Goal: Task Accomplishment & Management: Use online tool/utility

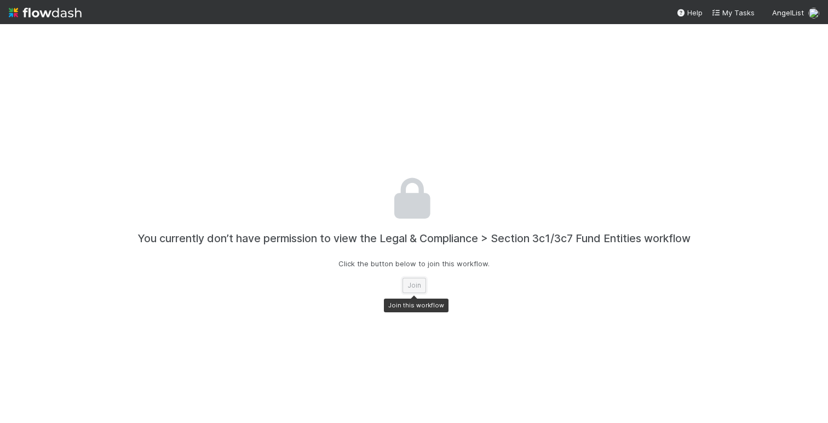
click at [417, 288] on button "Join" at bounding box center [414, 284] width 24 height 15
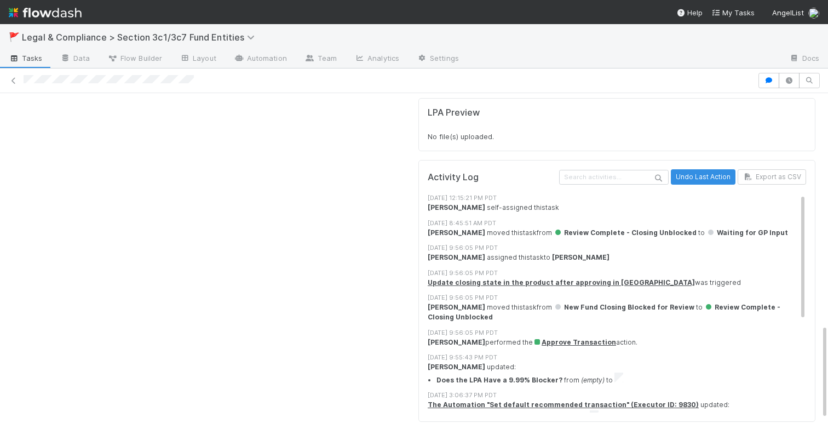
scroll to position [818, 0]
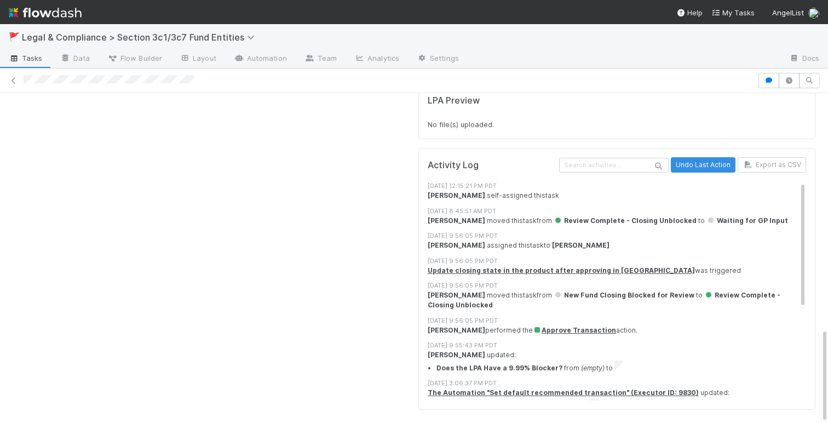
click at [431, 330] on strong "[PERSON_NAME]" at bounding box center [455, 330] width 57 height 8
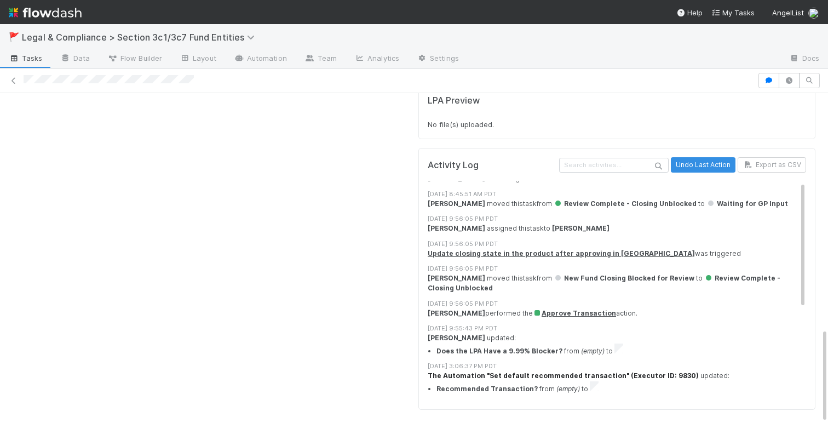
scroll to position [0, 0]
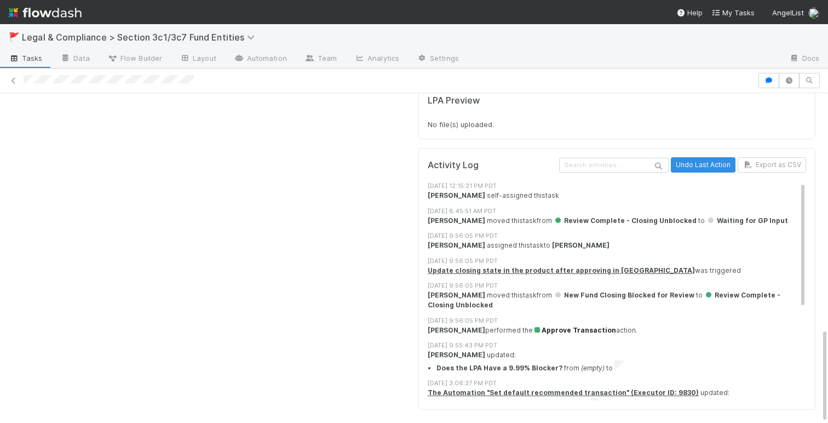
click at [556, 331] on span "Approve Transaction" at bounding box center [574, 330] width 83 height 8
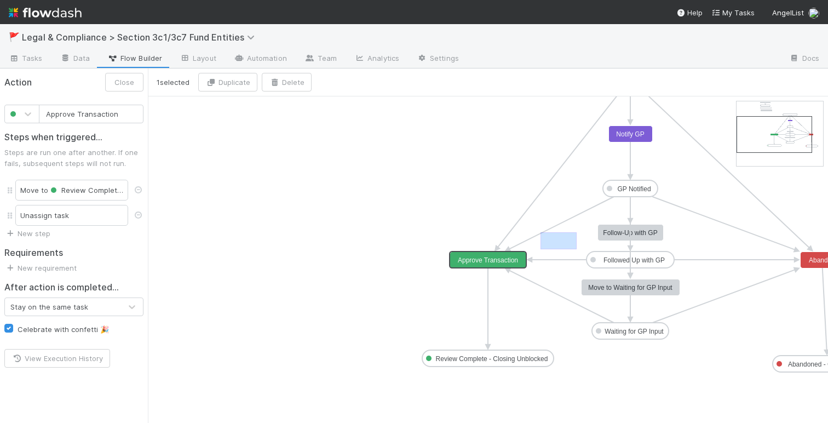
drag, startPoint x: 576, startPoint y: 232, endPoint x: 549, endPoint y: 248, distance: 31.6
click at [549, 248] on icon "New Fund Closing Blocked for Review GP Notified Followed Up with GP Compliance …" at bounding box center [515, 301] width 734 height 411
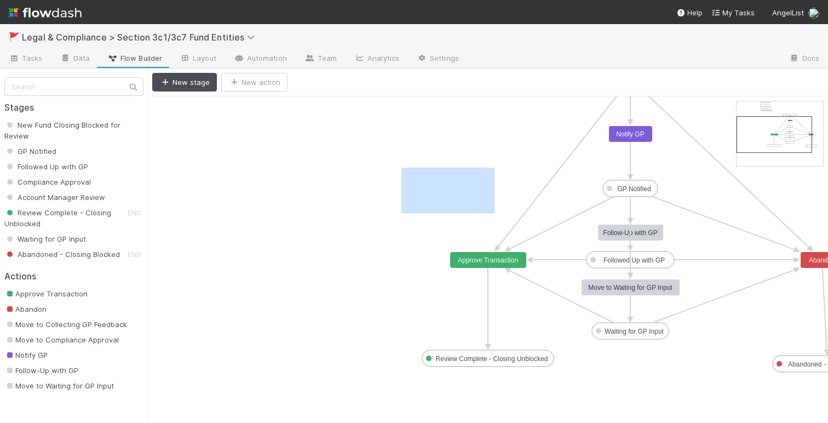
drag, startPoint x: 494, startPoint y: 167, endPoint x: 410, endPoint y: 205, distance: 91.6
click at [410, 205] on icon "New Fund Closing Blocked for Review GP Notified Followed Up with GP Compliance …" at bounding box center [515, 301] width 734 height 411
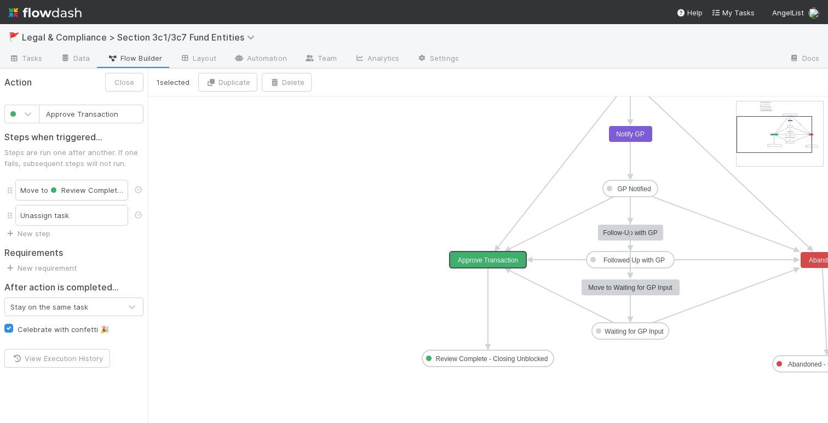
click at [476, 265] on rect at bounding box center [488, 260] width 77 height 16
click at [66, 188] on span "Review Complete - Closing Unblocked" at bounding box center [120, 190] width 145 height 9
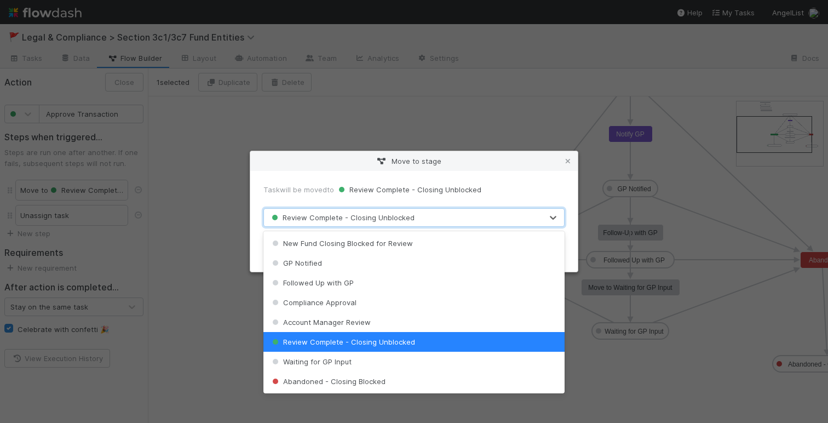
click at [408, 215] on span "Review Complete - Closing Unblocked" at bounding box center [341, 217] width 145 height 9
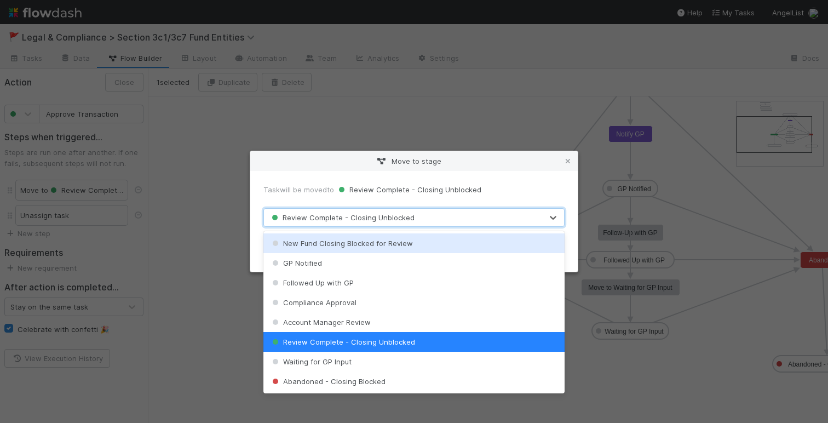
drag, startPoint x: 406, startPoint y: 319, endPoint x: 444, endPoint y: 134, distance: 188.9
click at [443, 136] on body "🚩 Legal & Compliance > Section 3c1/3c7 Fund Entities Tasks Data Flow Builder La…" at bounding box center [414, 211] width 828 height 423
click at [444, 134] on div "Move to stage Task will be moved to Review Complete - Closing Unblocked option …" at bounding box center [414, 211] width 828 height 423
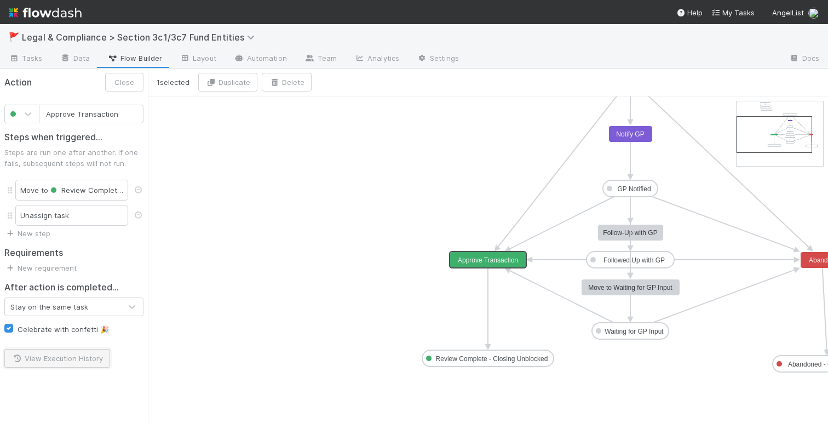
click at [61, 360] on button "View Execution History" at bounding box center [57, 358] width 106 height 19
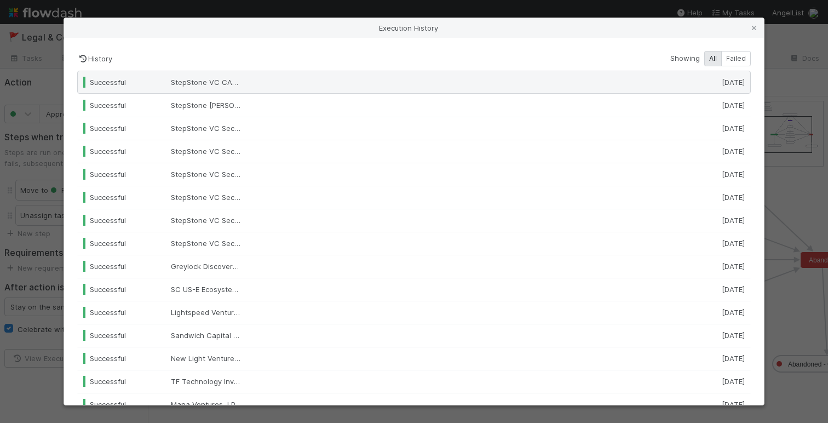
click at [207, 82] on span "StepStone VC CAPI Fund LP" at bounding box center [206, 82] width 71 height 11
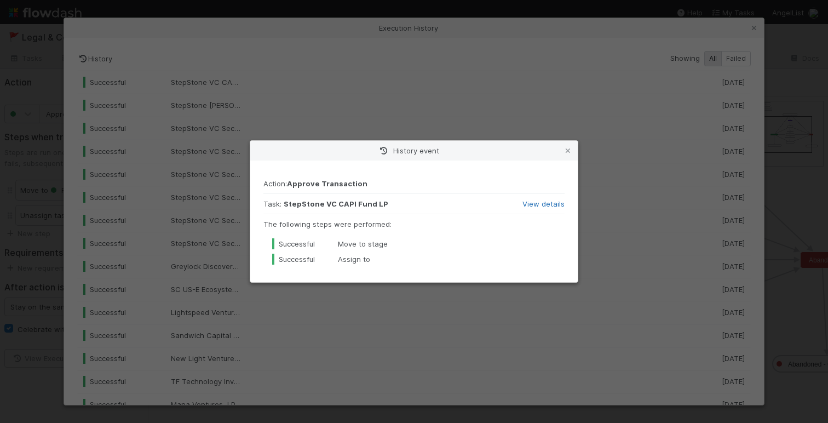
click at [537, 199] on link "View details" at bounding box center [543, 203] width 42 height 9
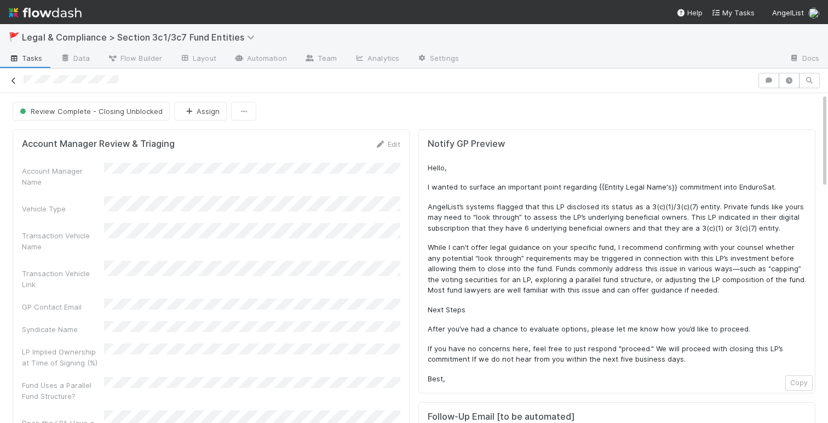
click at [16, 80] on icon at bounding box center [13, 80] width 11 height 7
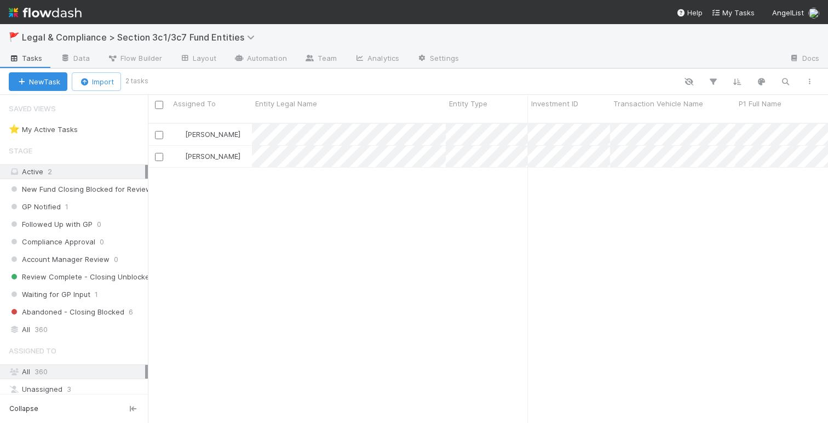
scroll to position [308, 680]
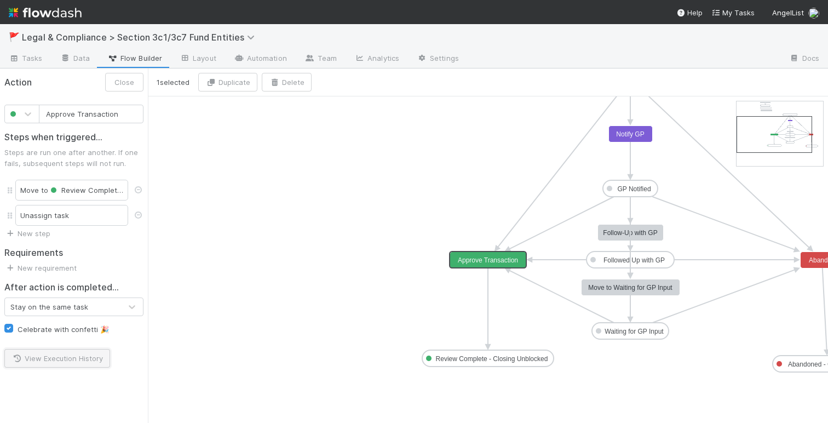
click at [57, 357] on button "View Execution History" at bounding box center [57, 358] width 106 height 19
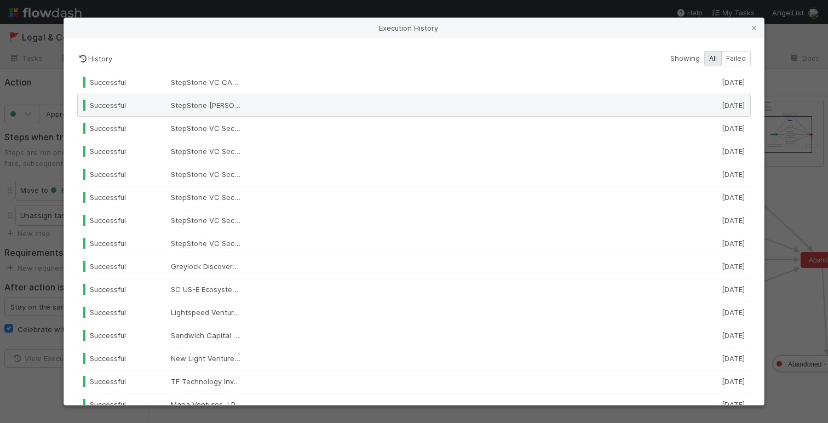
click at [220, 102] on span "StepStone [PERSON_NAME] Fund LP" at bounding box center [206, 105] width 71 height 11
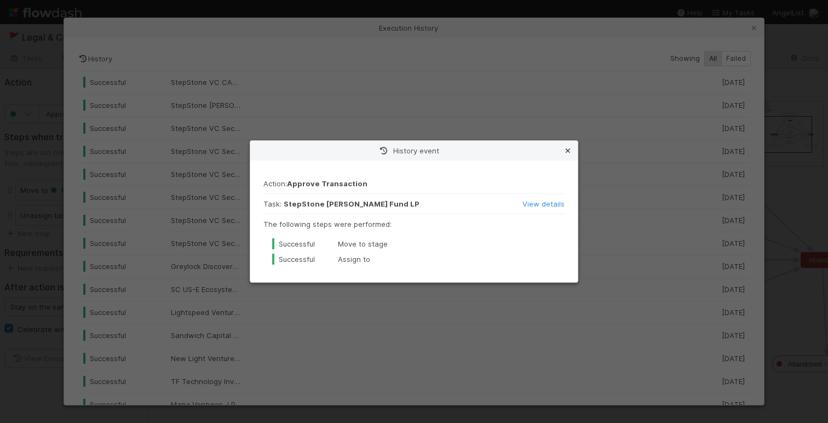
click at [567, 149] on icon at bounding box center [567, 150] width 11 height 7
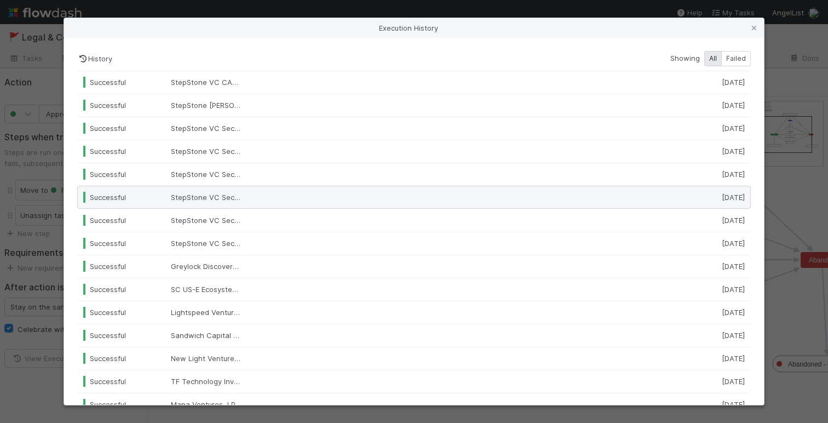
click at [224, 195] on span "StepStone VC Secondaries Fund VI-B LP" at bounding box center [206, 197] width 71 height 11
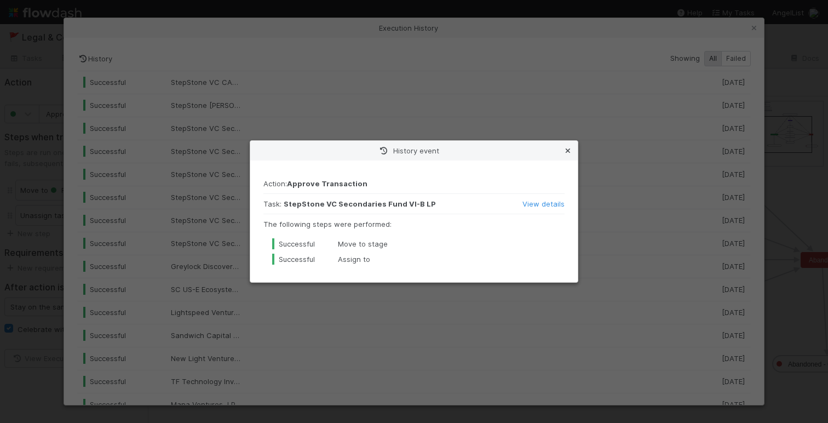
click at [568, 150] on icon at bounding box center [567, 150] width 11 height 7
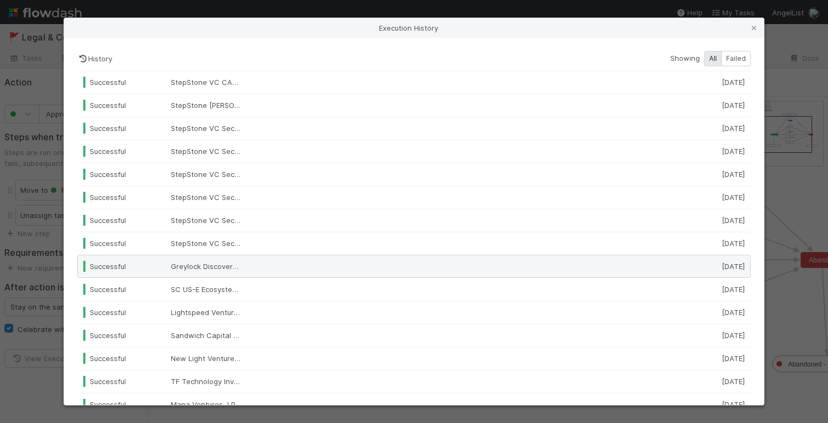
click at [200, 272] on div "Successful Greylock Discovery Fund V LLC [DATE]" at bounding box center [413, 265] width 673 height 23
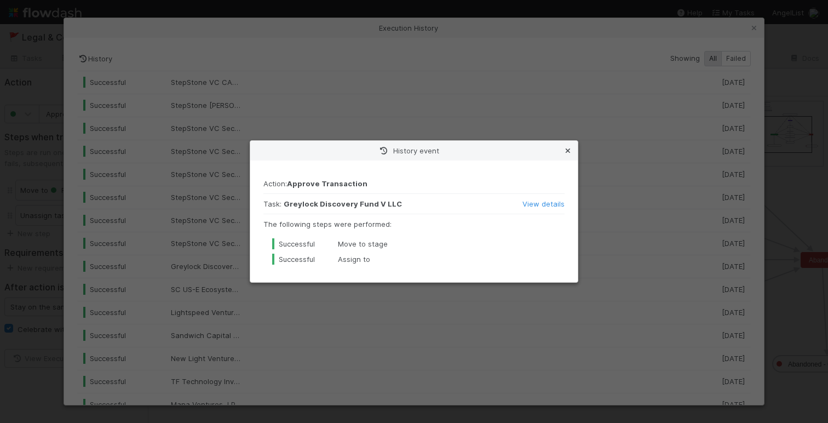
click at [570, 153] on icon at bounding box center [567, 150] width 11 height 7
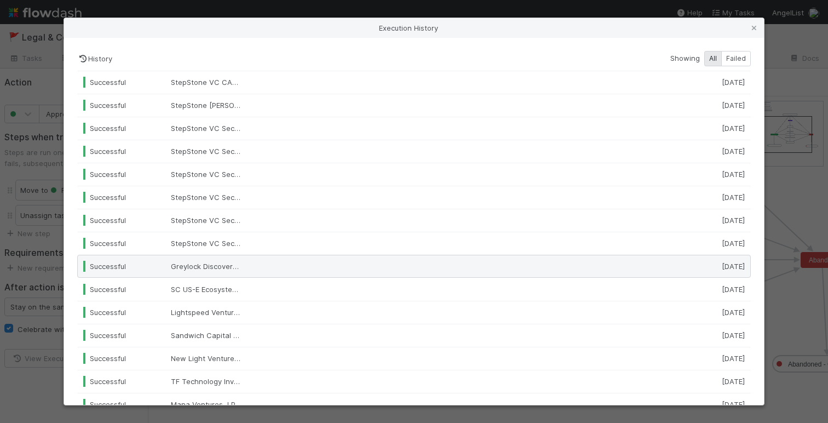
click at [381, 263] on div at bounding box center [468, 266] width 393 height 11
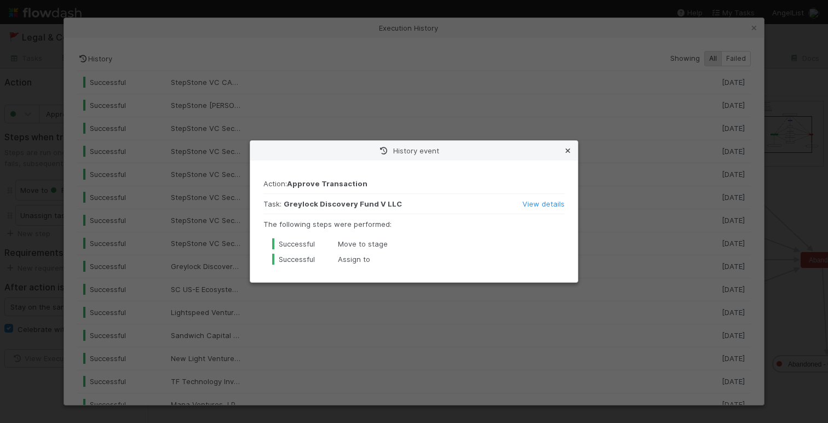
click at [569, 147] on icon at bounding box center [567, 150] width 11 height 7
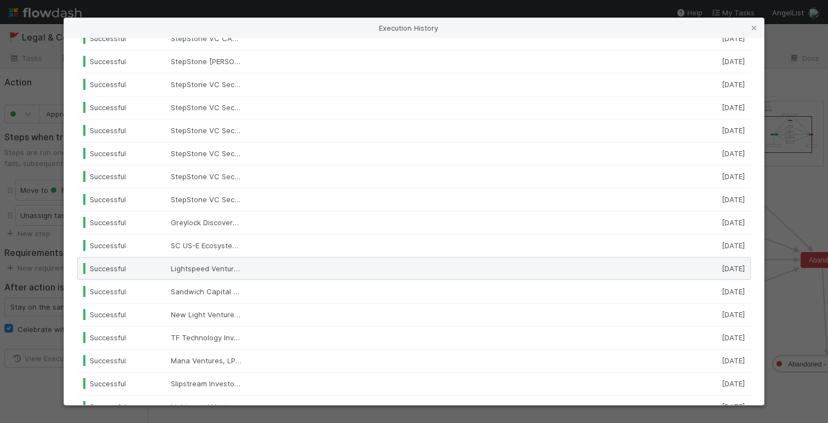
scroll to position [45, 0]
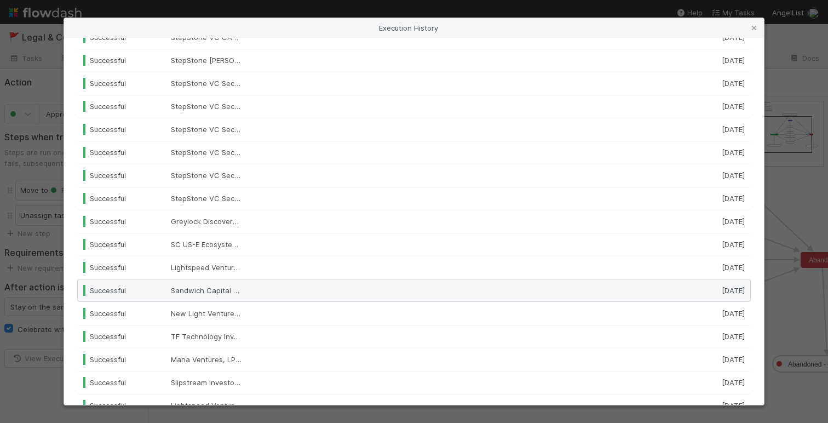
click at [309, 297] on div "Successful Sandwich Capital Fund I, L.P. [DATE]" at bounding box center [413, 290] width 673 height 23
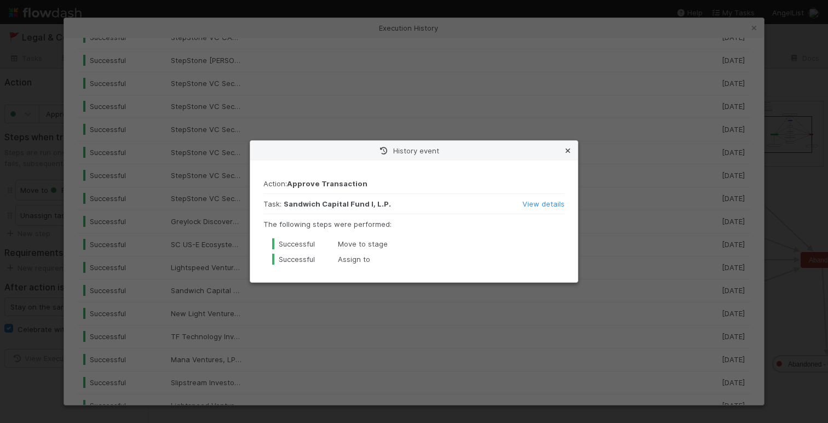
click at [566, 148] on icon at bounding box center [567, 150] width 11 height 7
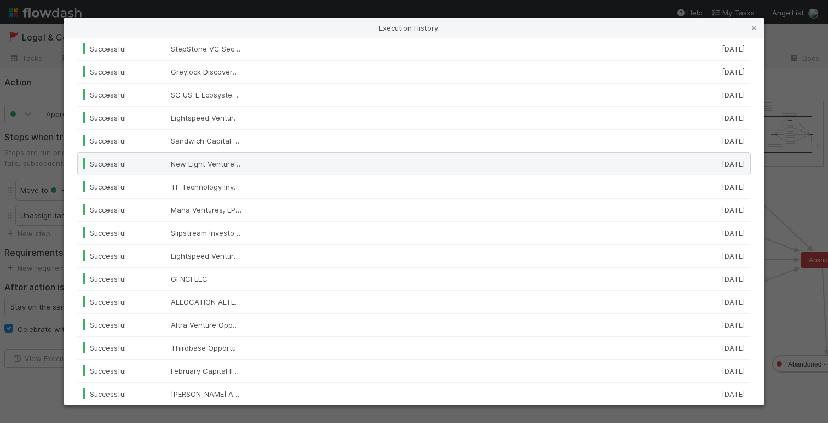
scroll to position [221, 0]
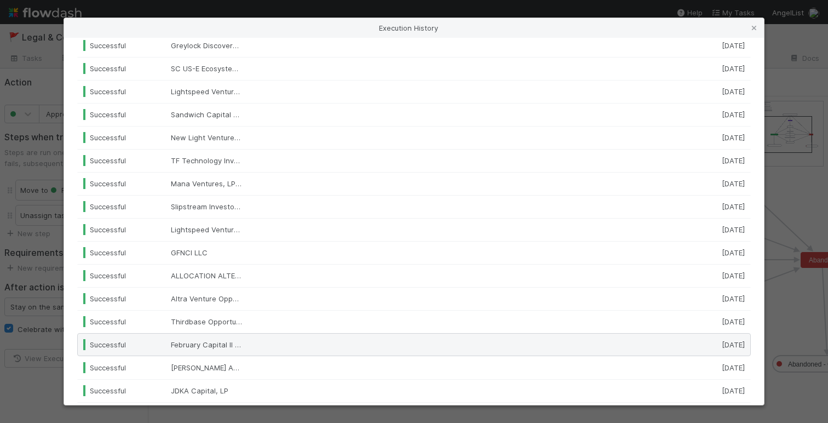
click at [252, 339] on div "February Capital II LP" at bounding box center [217, 344] width 109 height 11
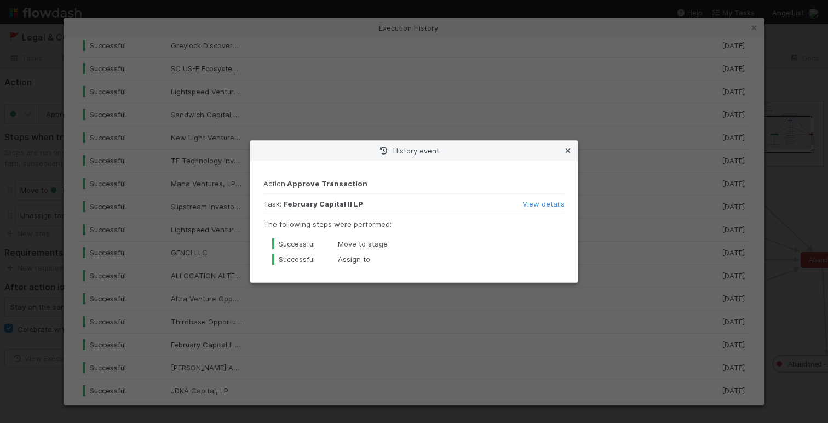
click at [566, 152] on icon at bounding box center [567, 150] width 11 height 7
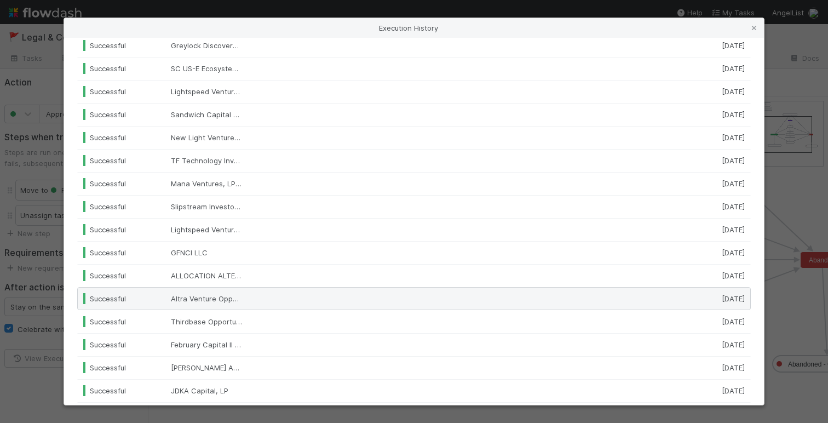
scroll to position [299, 0]
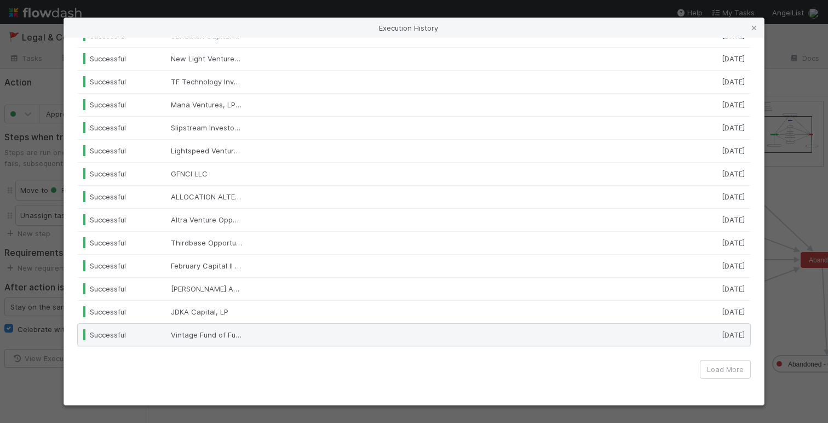
click at [287, 335] on div at bounding box center [468, 334] width 393 height 11
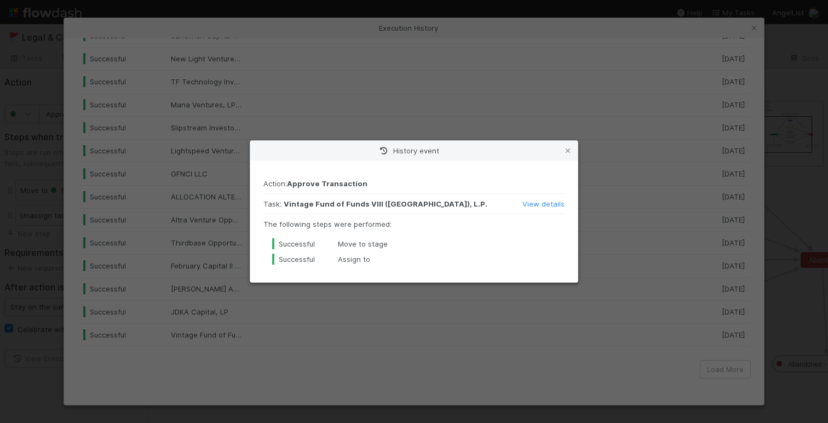
click at [320, 181] on strong "Approve Transaction" at bounding box center [327, 183] width 80 height 9
click at [566, 151] on icon at bounding box center [567, 150] width 11 height 7
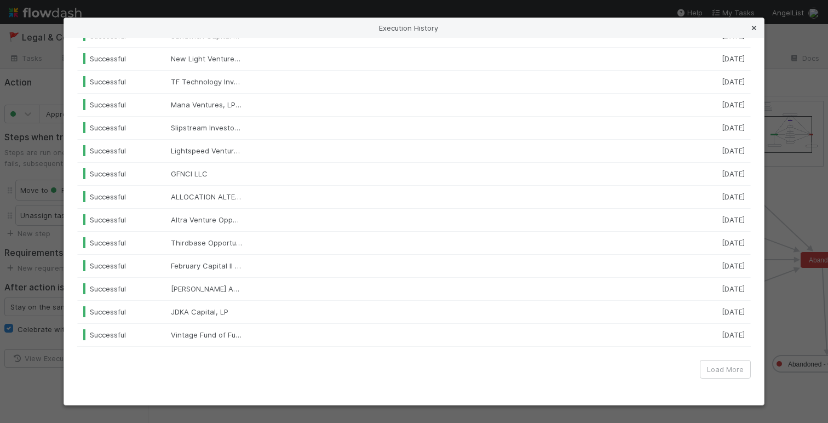
click at [755, 27] on icon at bounding box center [753, 28] width 11 height 7
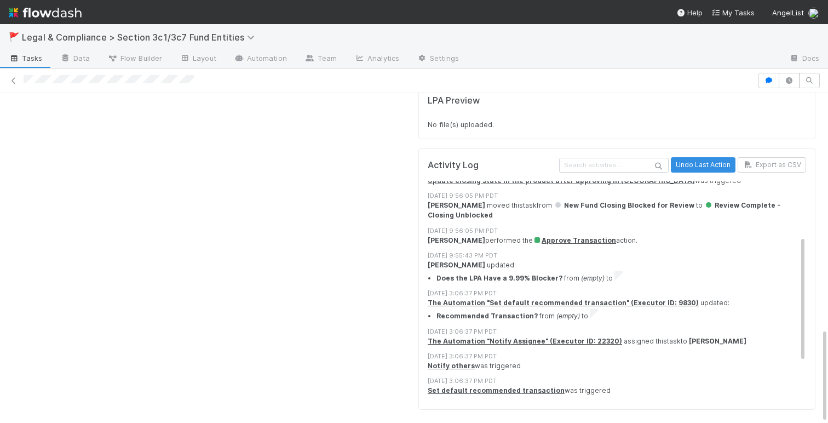
scroll to position [106, 0]
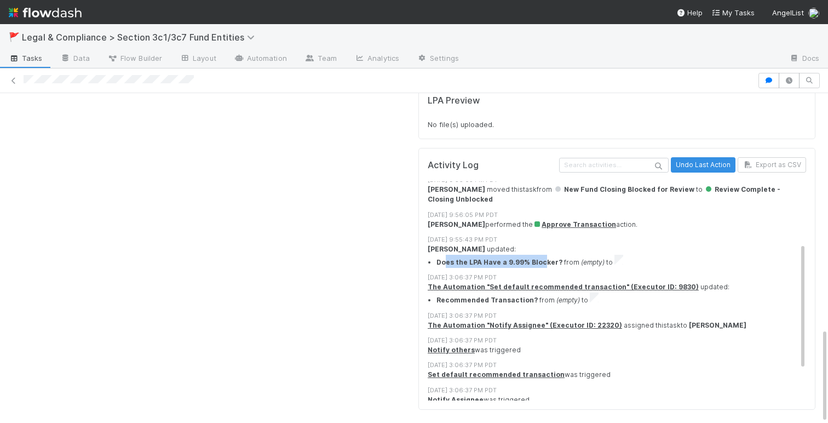
drag, startPoint x: 445, startPoint y: 258, endPoint x: 540, endPoint y: 255, distance: 94.7
click at [540, 258] on strong "Does the LPA Have a 9.99% Blocker?" at bounding box center [499, 262] width 126 height 8
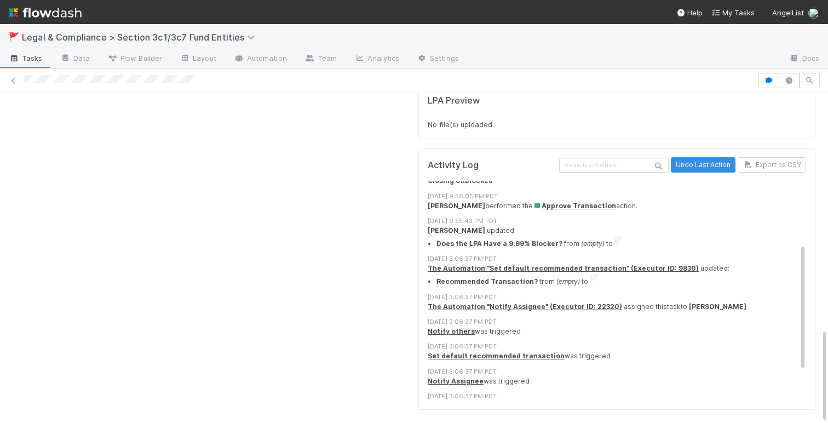
scroll to position [125, 0]
click at [147, 61] on span "Flow Builder" at bounding box center [134, 58] width 55 height 11
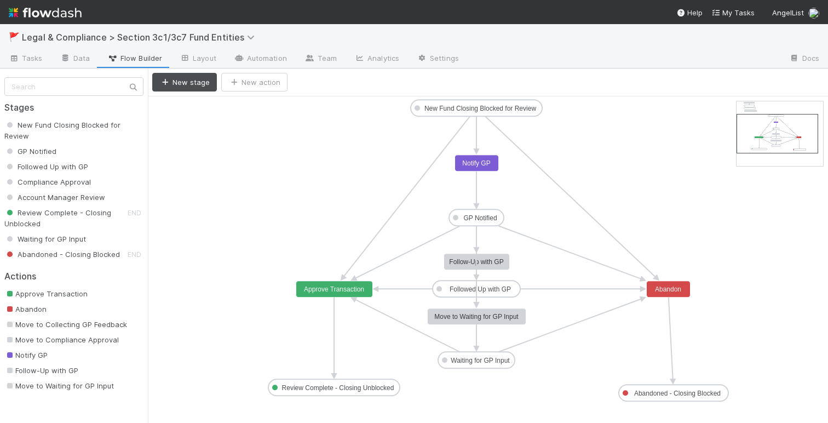
click at [333, 283] on rect at bounding box center [334, 289] width 77 height 16
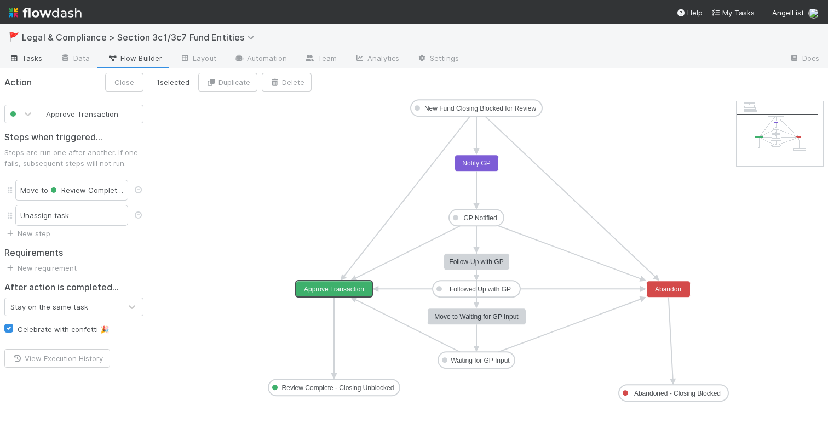
click at [31, 56] on span "Tasks" at bounding box center [26, 58] width 34 height 11
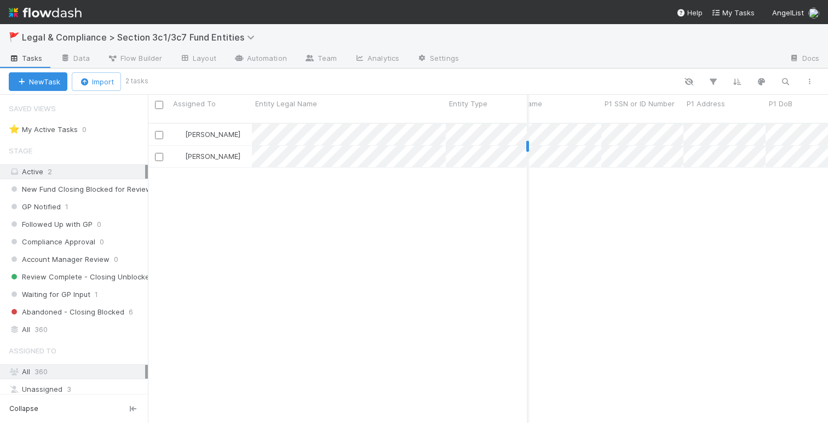
scroll to position [0, 252]
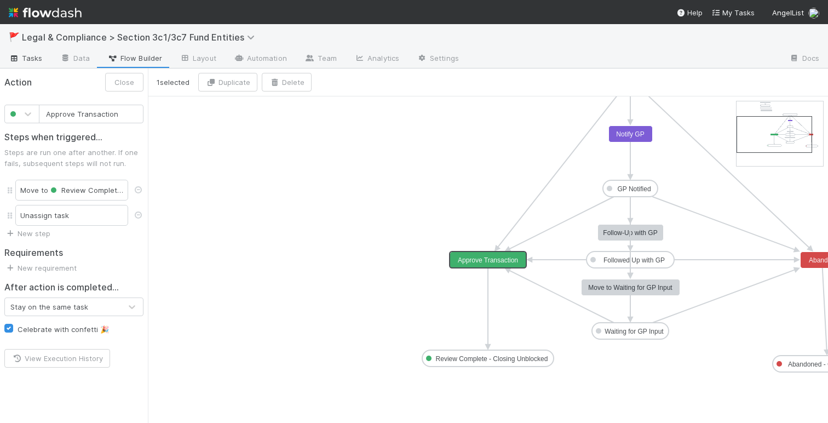
click at [29, 50] on link "Tasks" at bounding box center [25, 59] width 51 height 18
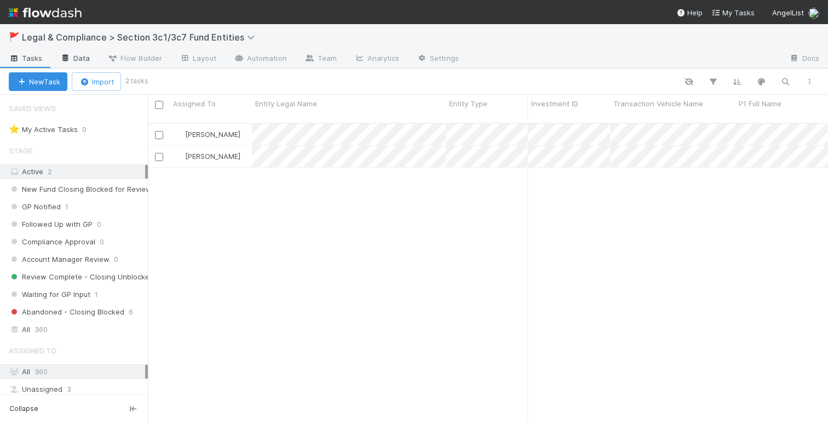
click at [56, 52] on link "Data" at bounding box center [74, 59] width 47 height 18
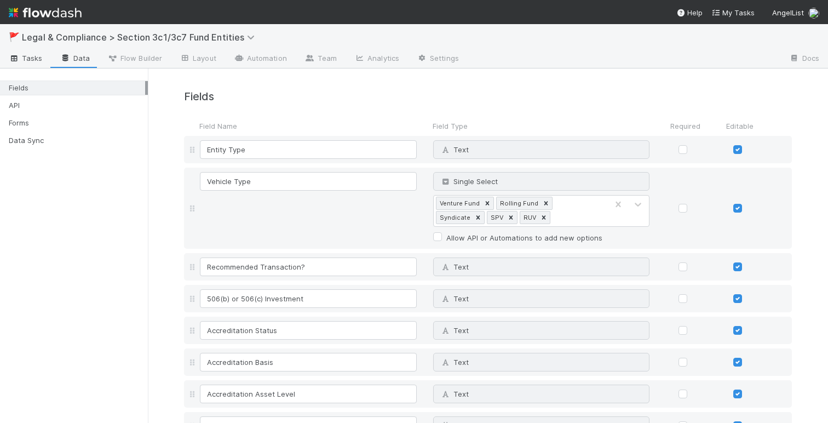
click at [27, 54] on span "Tasks" at bounding box center [26, 58] width 34 height 11
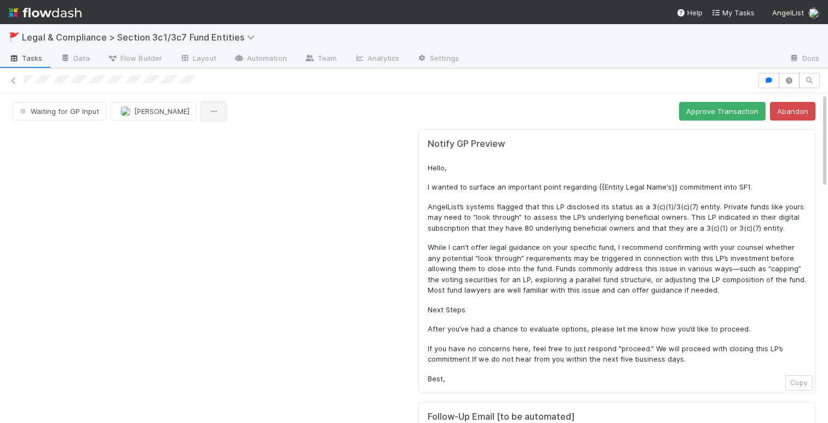
click at [201, 112] on button "button" at bounding box center [213, 111] width 25 height 19
click at [236, 203] on div "Duplicate Delete" at bounding box center [414, 211] width 828 height 423
click at [73, 110] on span "Waiting for GP Input" at bounding box center [59, 111] width 82 height 9
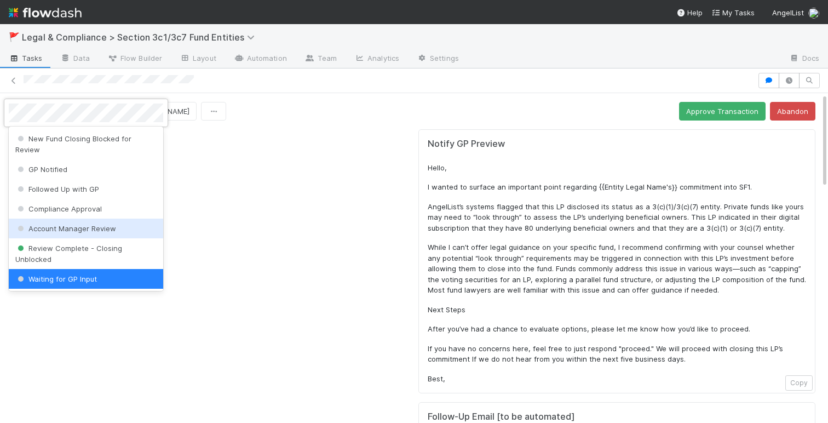
click at [135, 218] on div "Account Manager Review" at bounding box center [86, 228] width 154 height 20
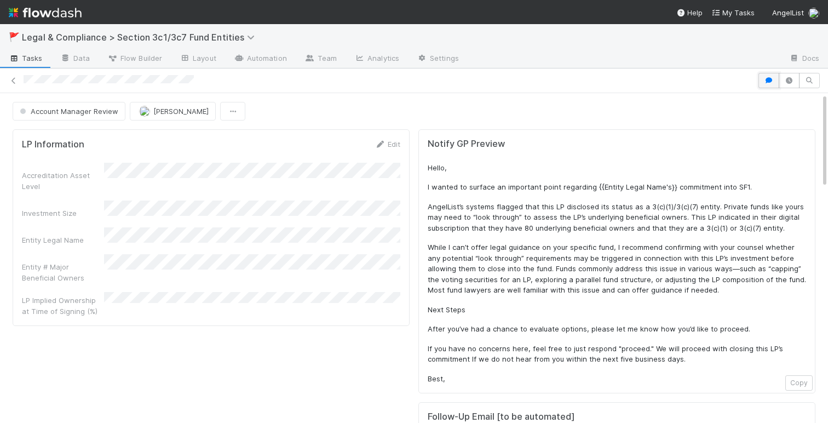
click at [767, 79] on icon "button" at bounding box center [768, 80] width 11 height 7
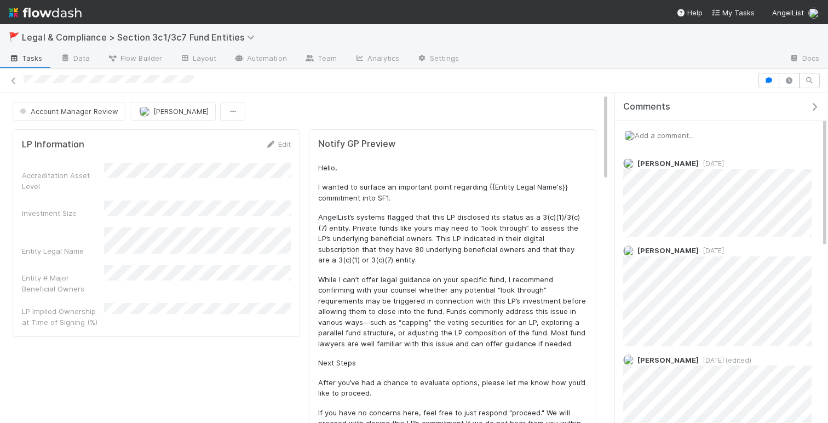
click at [811, 107] on icon "button" at bounding box center [813, 106] width 11 height 9
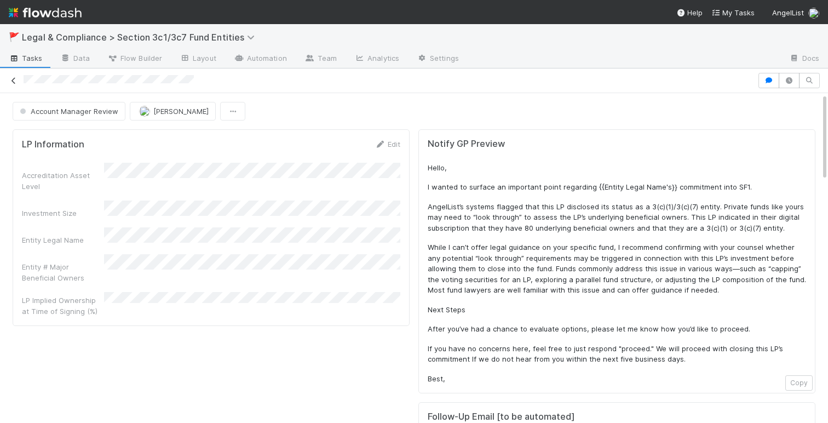
click at [8, 80] on icon at bounding box center [13, 80] width 11 height 7
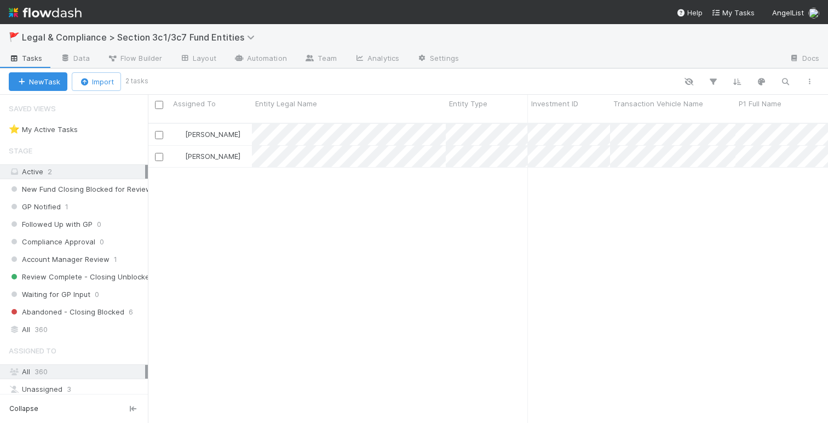
scroll to position [308, 680]
click at [241, 122] on div at bounding box center [414, 211] width 828 height 423
click at [217, 130] on span "[PERSON_NAME]" at bounding box center [212, 134] width 55 height 9
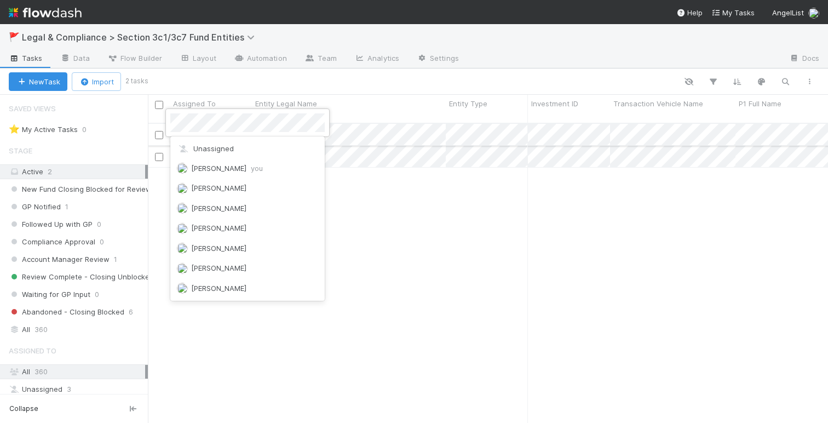
scroll to position [830, 0]
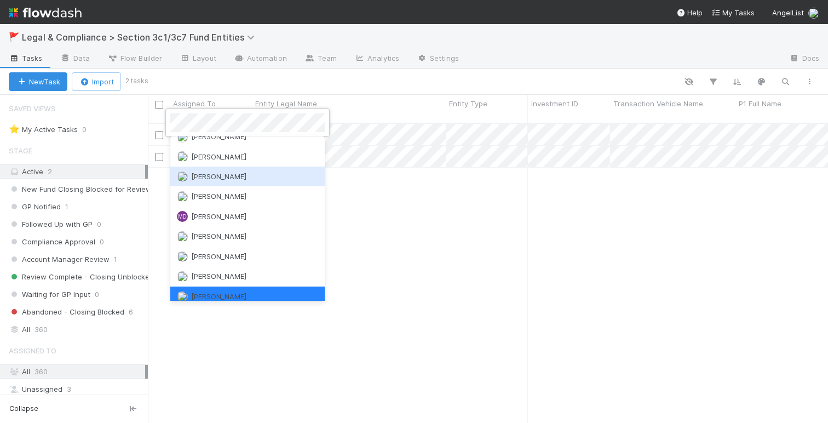
click at [429, 206] on div at bounding box center [414, 211] width 828 height 423
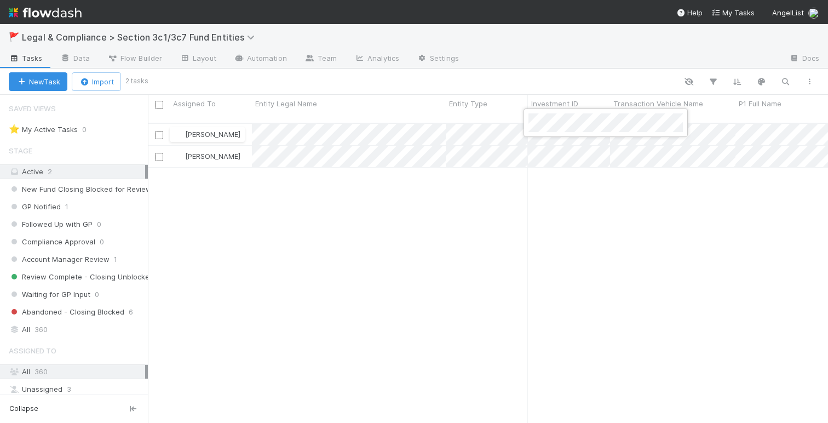
click at [584, 205] on div at bounding box center [414, 211] width 828 height 423
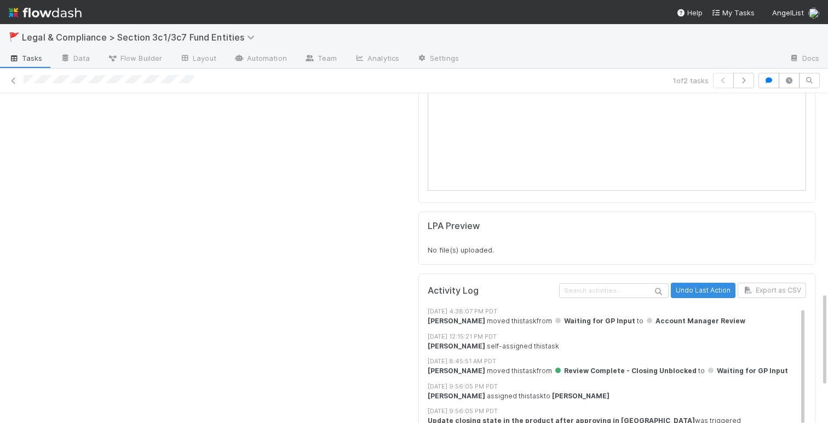
scroll to position [691, 0]
